Goal: Check status: Verify the current state of an ongoing process or item

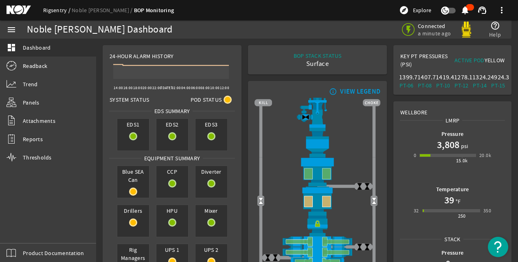
click at [48, 11] on link "Rigsentry" at bounding box center [57, 10] width 28 height 7
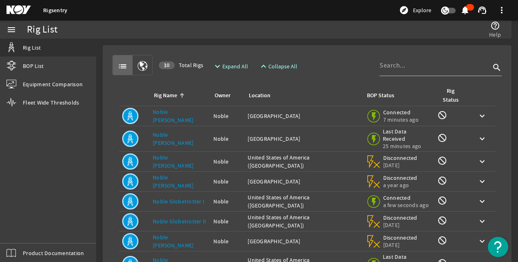
click at [20, 9] on mat-icon at bounding box center [25, 10] width 37 height 10
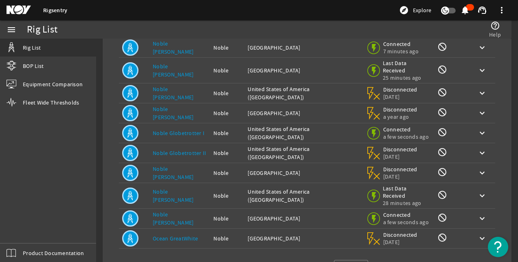
scroll to position [81, 0]
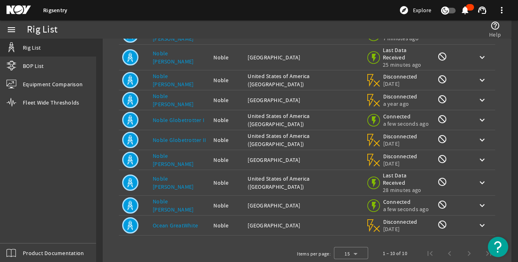
click at [172, 198] on link "Noble [PERSON_NAME]" at bounding box center [173, 205] width 41 height 15
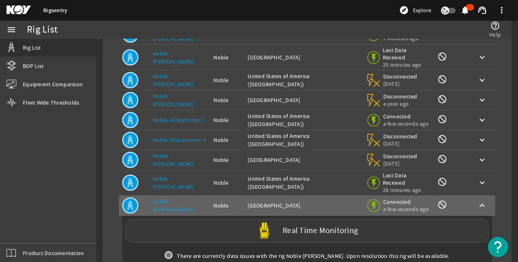
click at [293, 227] on label "Real Time Monitoring" at bounding box center [319, 231] width 75 height 9
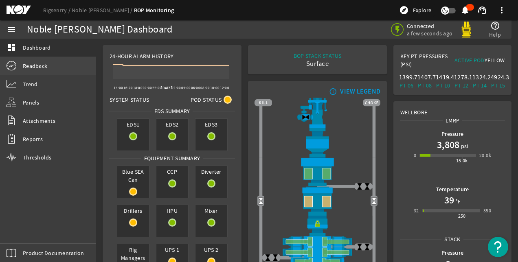
click at [45, 67] on span "Readback" at bounding box center [35, 66] width 24 height 8
